Goal: Entertainment & Leisure: Consume media (video, audio)

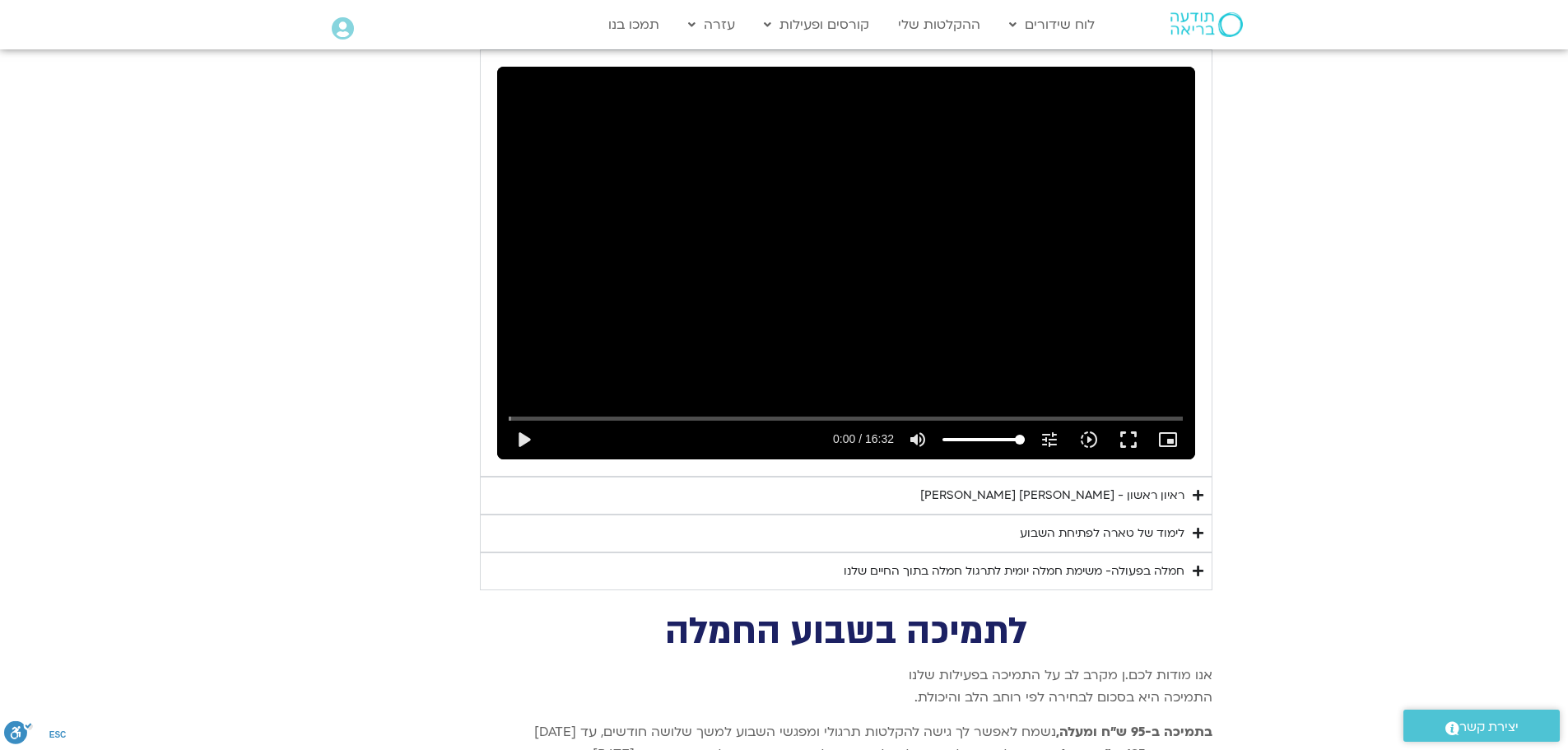
scroll to position [3051, 0]
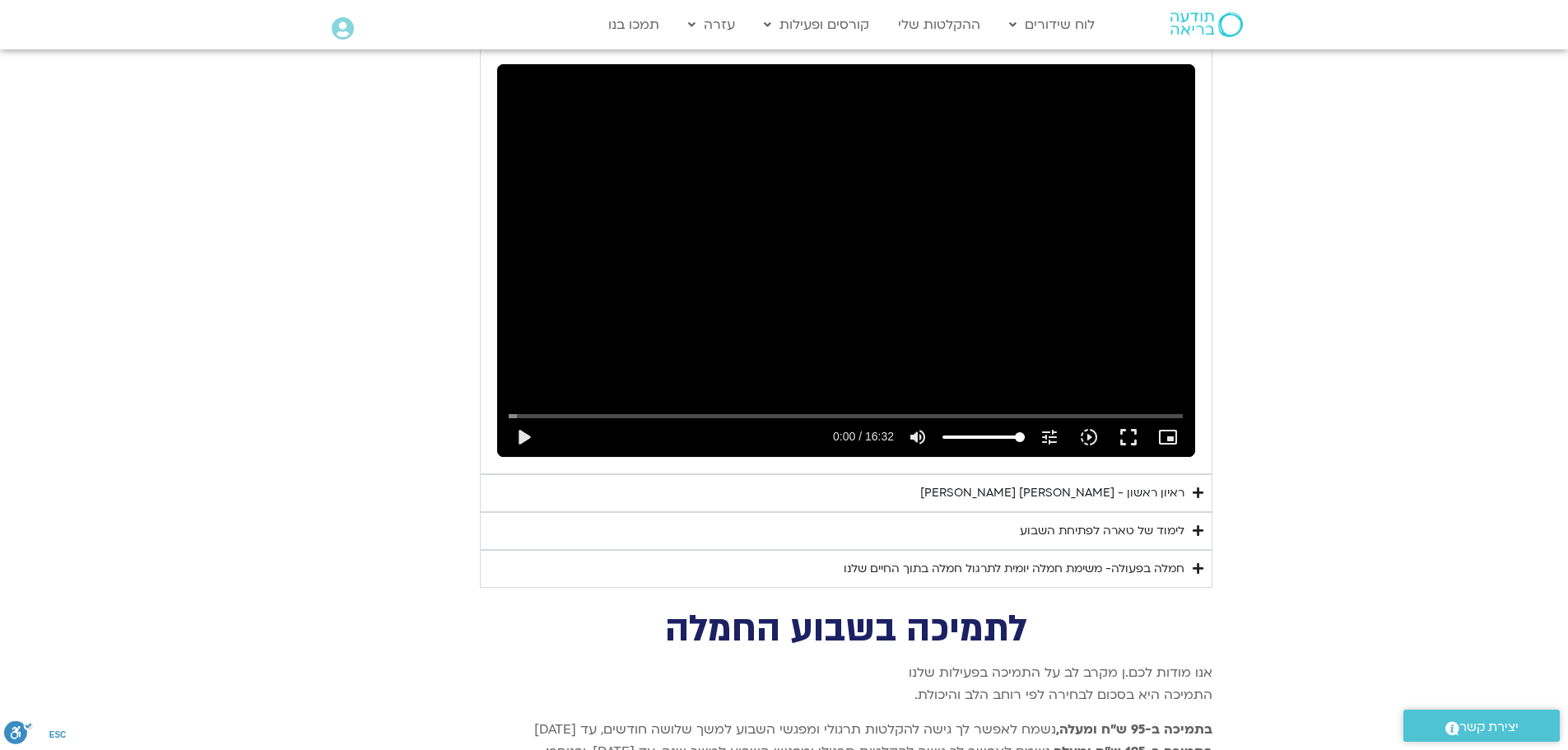
click at [1047, 483] on div "ראיון ראשון - [PERSON_NAME] [PERSON_NAME]" at bounding box center [1053, 493] width 265 height 20
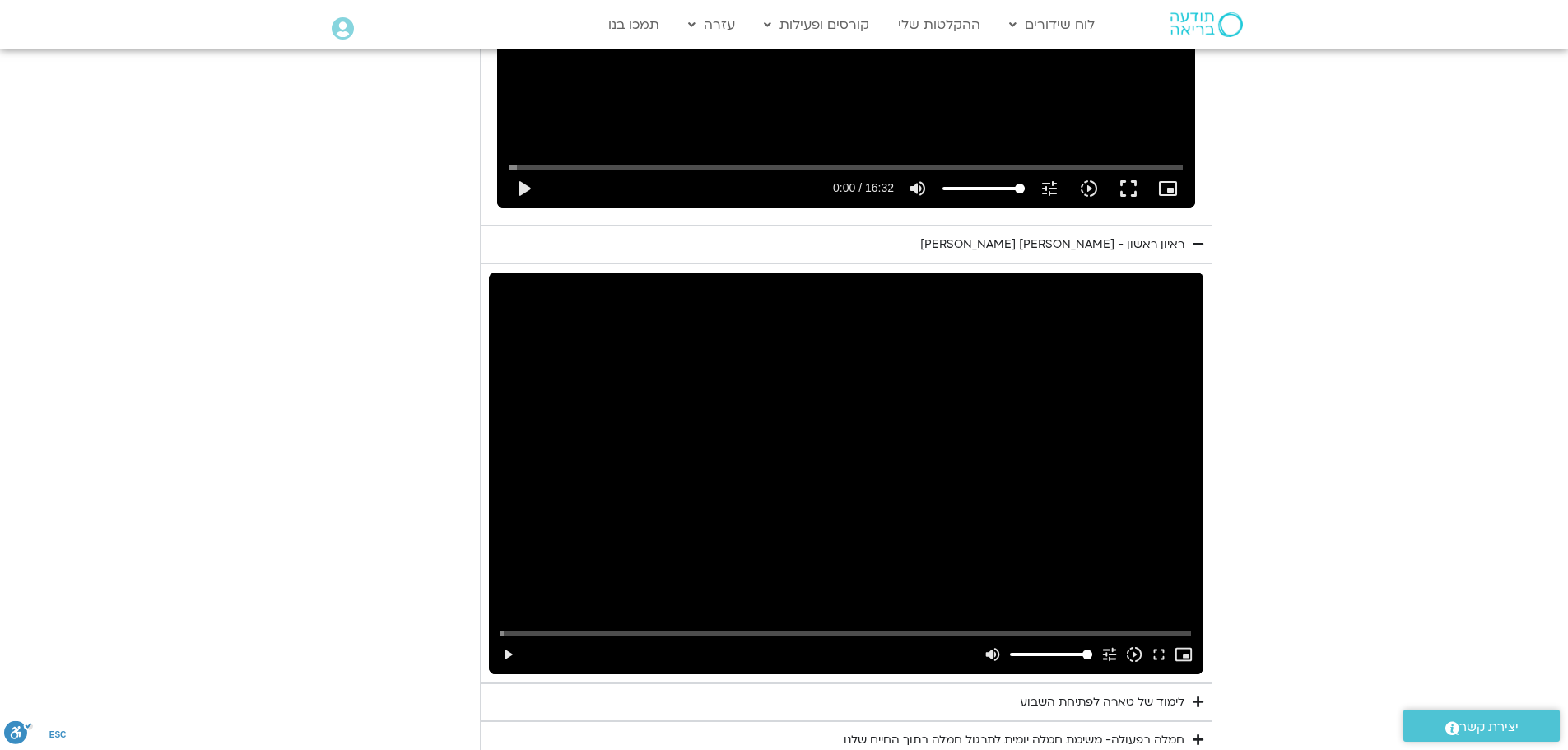
scroll to position [3360, 0]
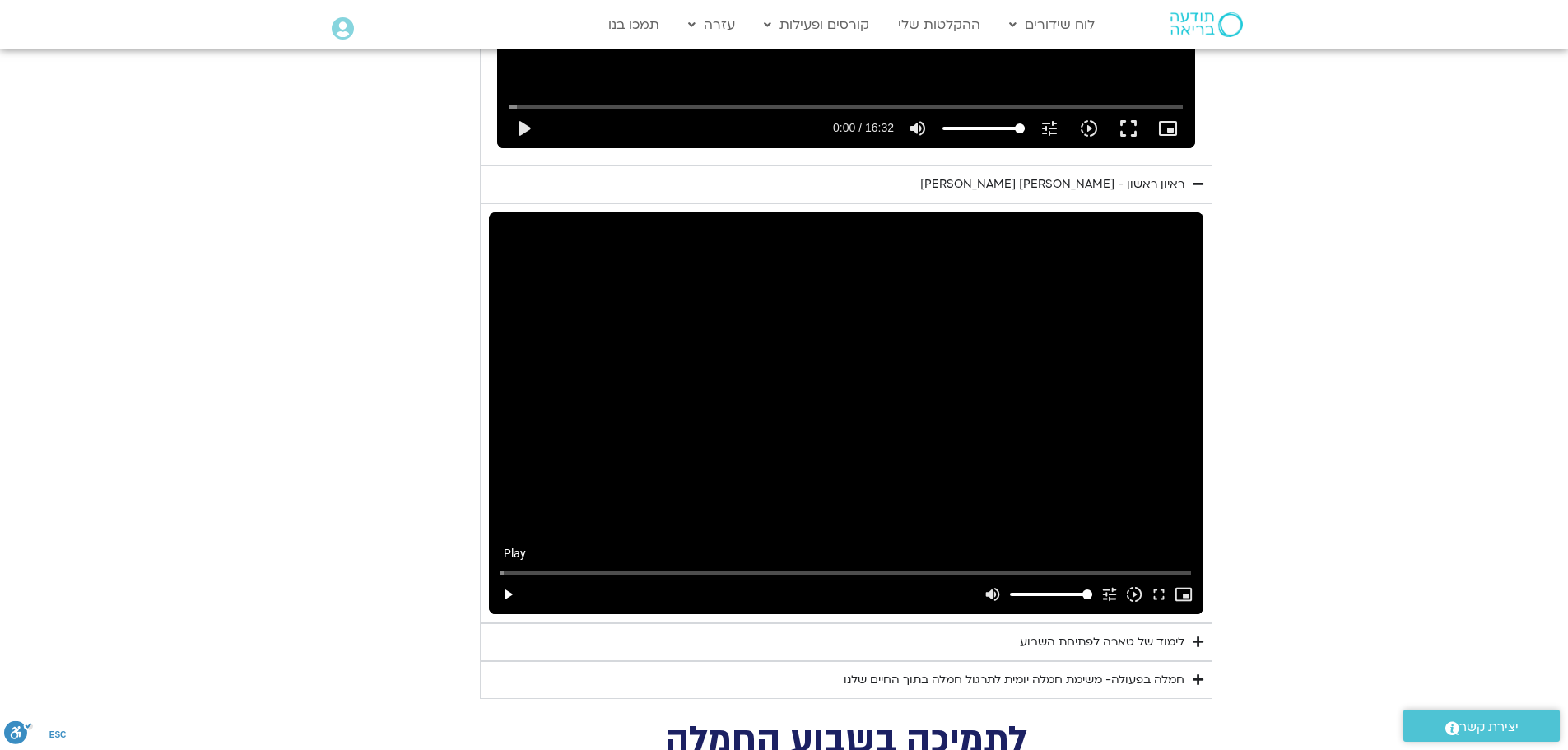
click at [508, 575] on button "play_arrow" at bounding box center [508, 594] width 25 height 39
drag, startPoint x: 506, startPoint y: 553, endPoint x: 603, endPoint y: 552, distance: 97.0
click at [603, 568] on input "Seek" at bounding box center [846, 573] width 691 height 10
click at [509, 575] on button "pause" at bounding box center [508, 594] width 25 height 39
type input "526.468952"
